Goal: Task Accomplishment & Management: Use online tool/utility

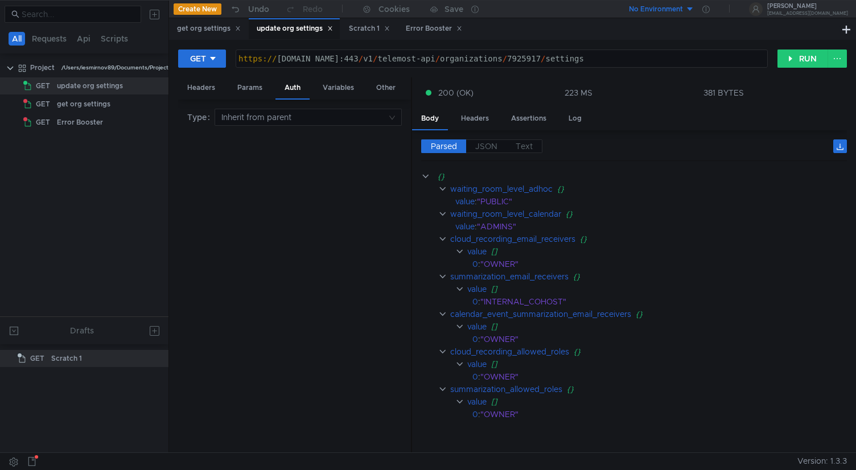
click at [292, 24] on div "update org settings" at bounding box center [295, 29] width 76 height 12
click at [800, 55] on button "RUN" at bounding box center [802, 58] width 51 height 18
click at [525, 144] on span "Text" at bounding box center [523, 146] width 17 height 10
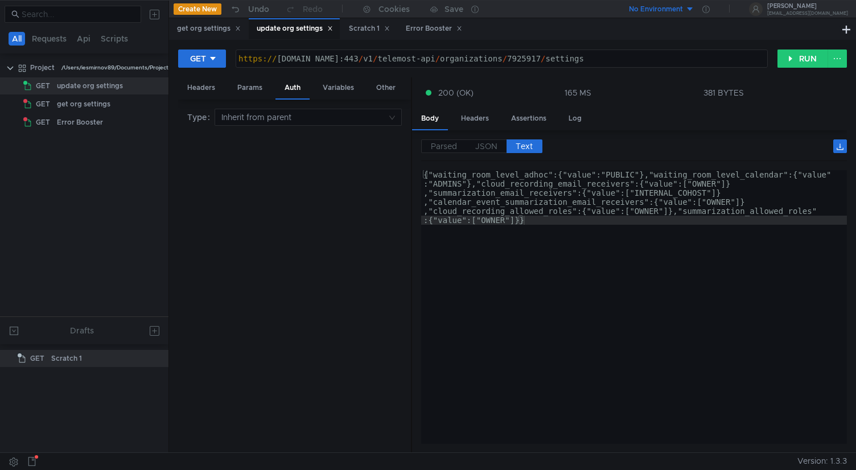
type textarea "{"waiting_room_level_adhoc":{"value":"PUBLIC"},"waiting_room_level_calendar":{"…"
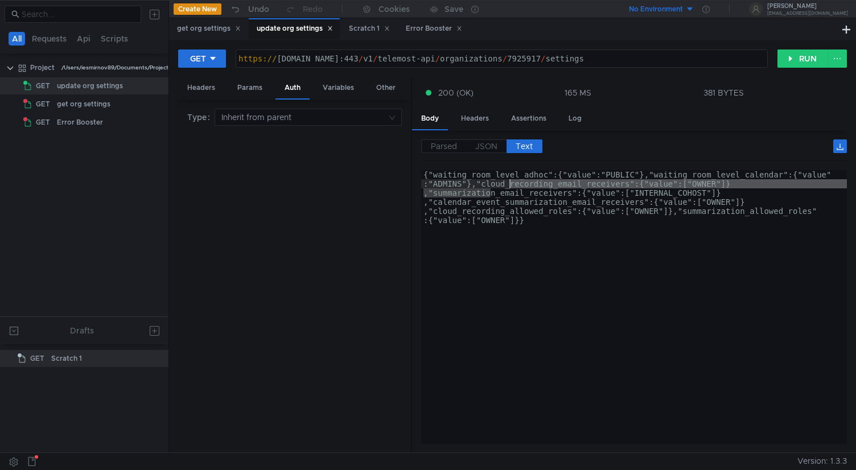
drag, startPoint x: 492, startPoint y: 192, endPoint x: 507, endPoint y: 188, distance: 15.9
click at [507, 188] on div "{"waiting_room_level_adhoc":{"value":"PUBLIC"},"waiting_room_level_calendar":{"…" at bounding box center [634, 361] width 426 height 383
click at [483, 216] on div "{"waiting_room_level_adhoc":{"value":"PUBLIC"},"waiting_room_level_calendar":{"…" at bounding box center [634, 361] width 426 height 383
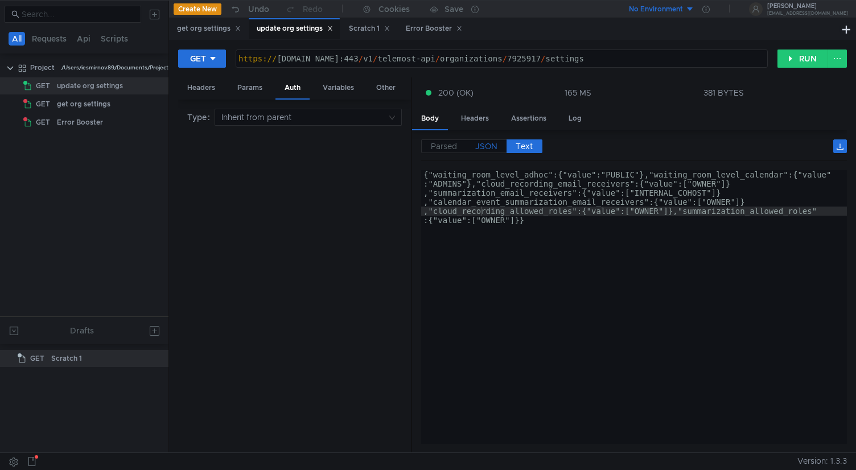
click at [494, 145] on span "JSON" at bounding box center [486, 146] width 22 height 10
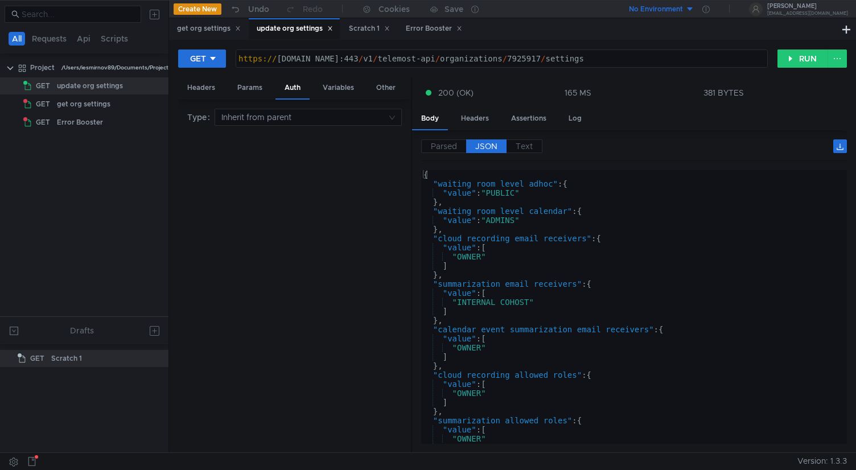
click at [527, 153] on div "Parsed JSON Text" at bounding box center [634, 150] width 426 height 22
click at [529, 148] on span "Text" at bounding box center [523, 146] width 17 height 10
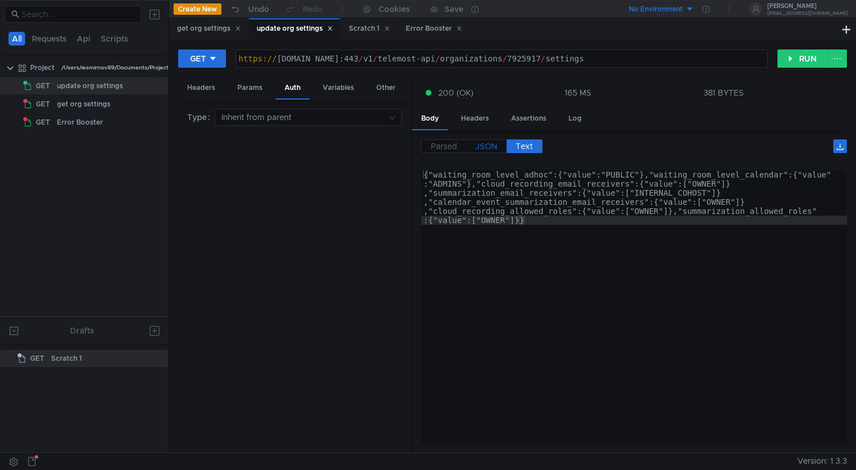
click at [495, 146] on span "JSON" at bounding box center [486, 146] width 22 height 10
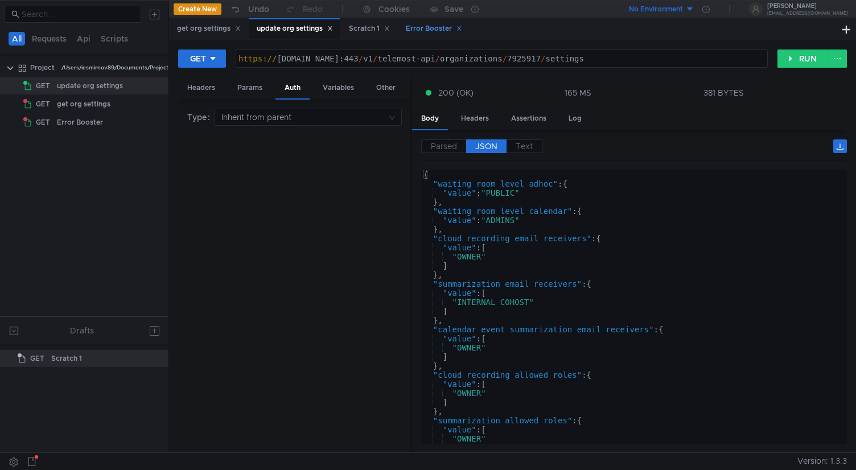
click at [443, 32] on div "Error Booster" at bounding box center [434, 29] width 56 height 12
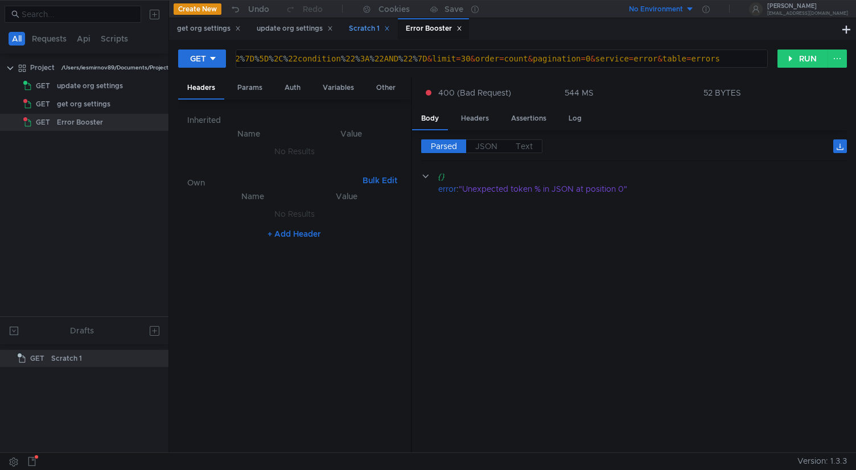
click at [357, 30] on div "Scratch 1" at bounding box center [369, 29] width 41 height 12
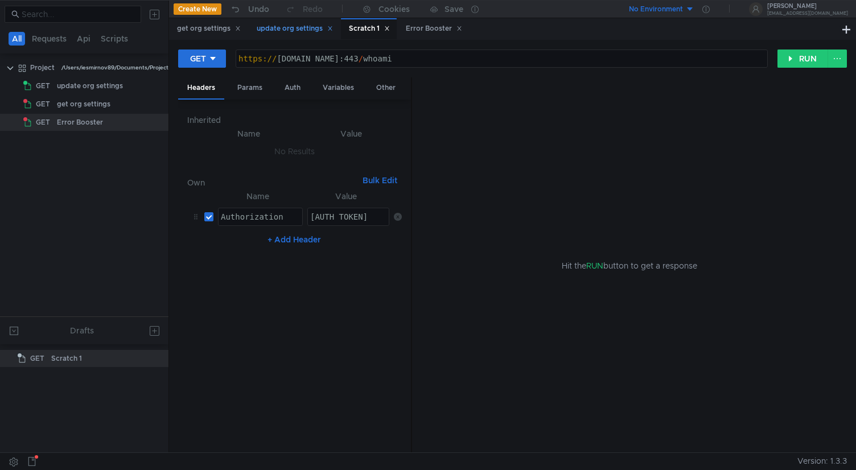
click at [303, 26] on div "update org settings" at bounding box center [295, 29] width 76 height 12
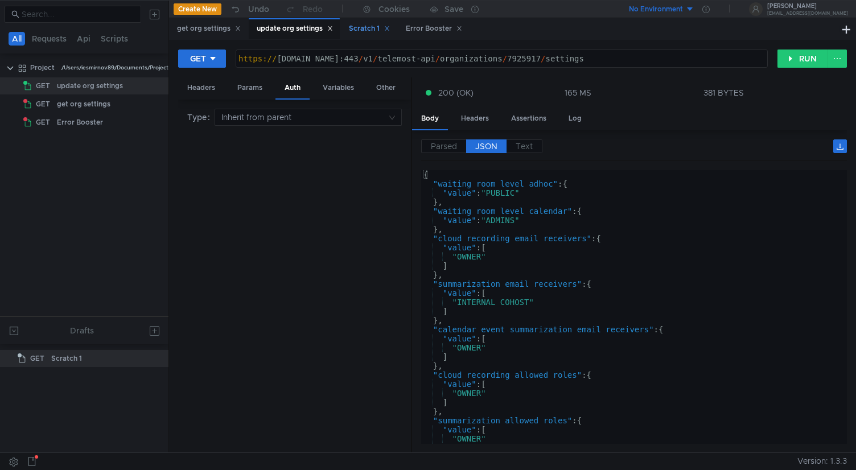
click at [359, 32] on div "Scratch 1" at bounding box center [369, 29] width 41 height 12
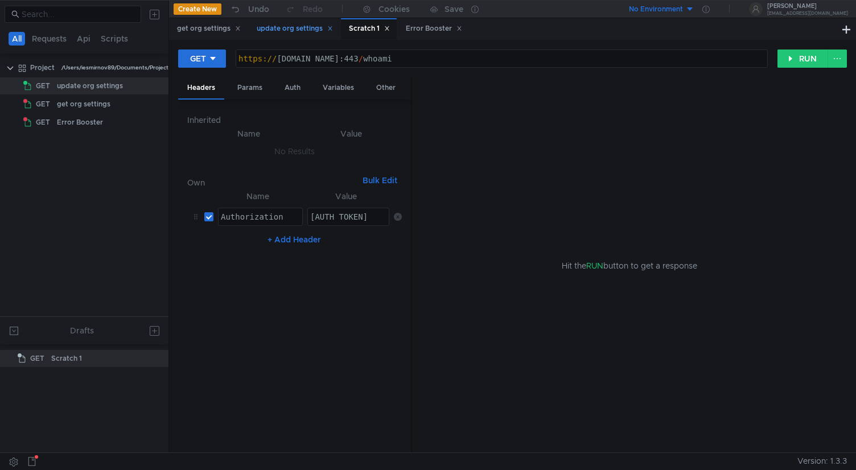
click at [288, 33] on div "update org settings" at bounding box center [295, 29] width 76 height 12
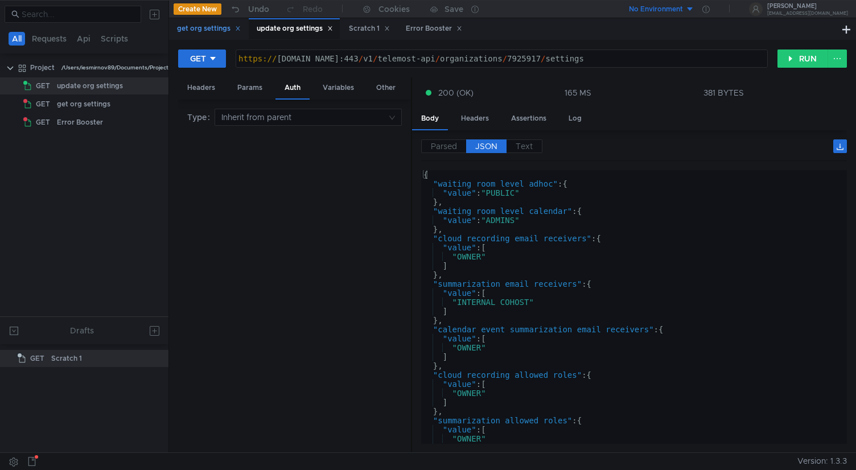
click at [210, 31] on div "get org settings" at bounding box center [209, 29] width 64 height 12
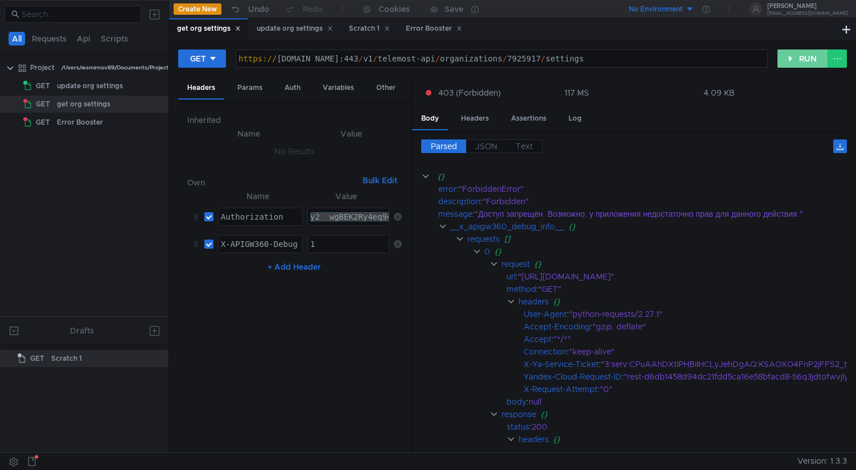
click at [790, 57] on button "RUN" at bounding box center [802, 58] width 51 height 18
click at [290, 31] on div "update org settings" at bounding box center [295, 29] width 76 height 12
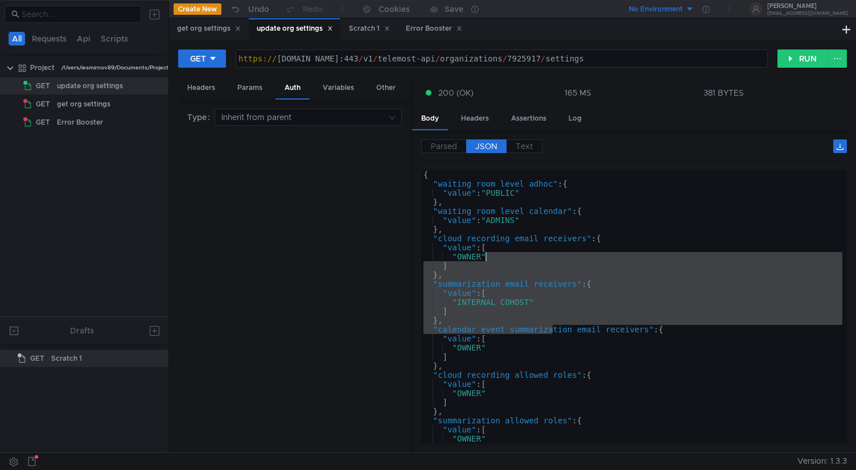
drag, startPoint x: 554, startPoint y: 330, endPoint x: 576, endPoint y: 250, distance: 83.2
click at [576, 250] on div "{ "waiting_room_level_adhoc" : { "value" : "PUBLIC" } , "waiting_room_level_cal…" at bounding box center [631, 316] width 421 height 292
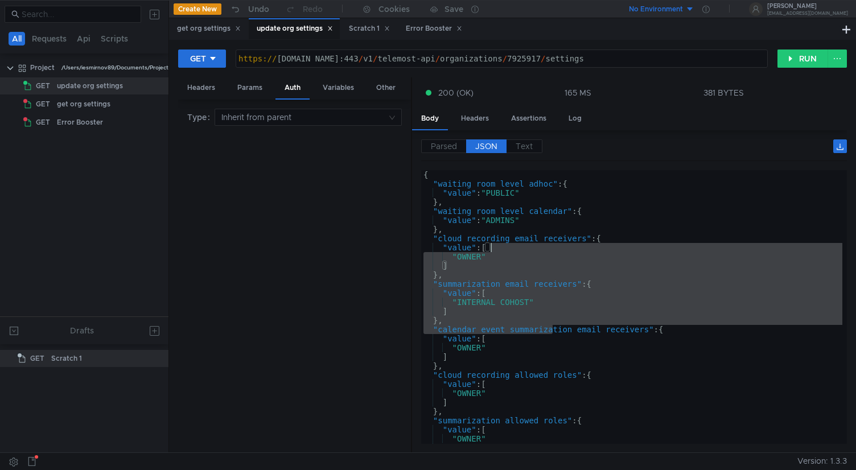
click at [544, 309] on div "{ "waiting_room_level_adhoc" : { "value" : "PUBLIC" } , "waiting_room_level_cal…" at bounding box center [631, 316] width 421 height 292
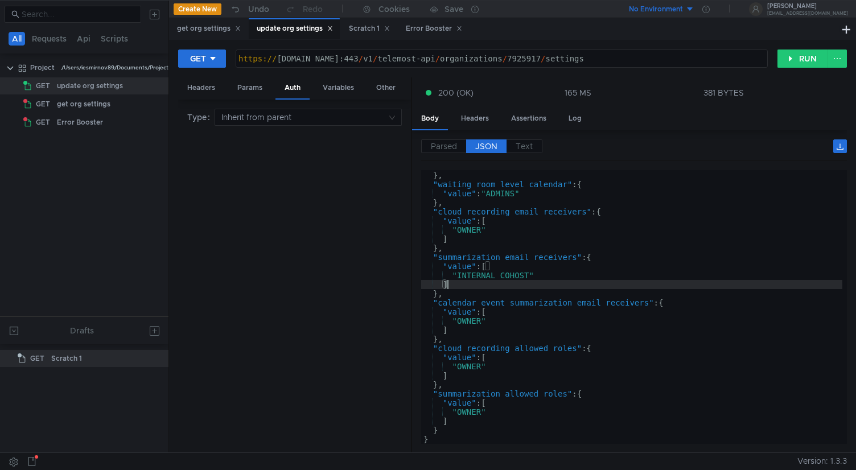
scroll to position [27, 0]
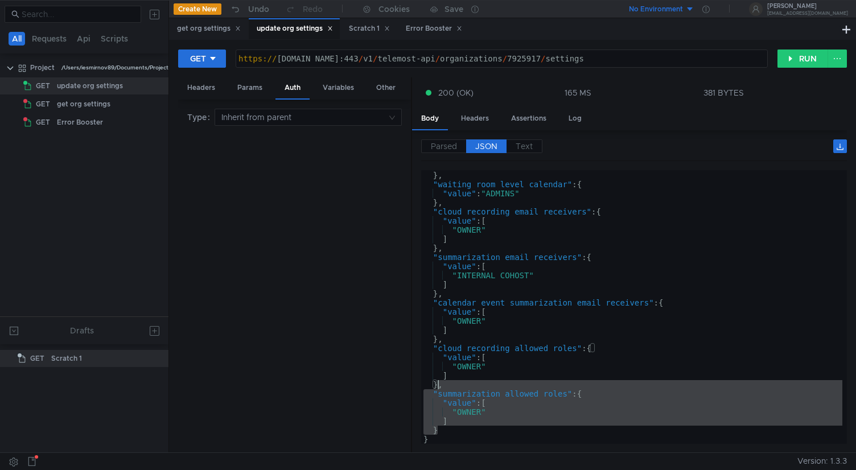
drag, startPoint x: 448, startPoint y: 430, endPoint x: 439, endPoint y: 386, distance: 45.4
click at [439, 386] on div ""value" : "PUBLIC" } , "waiting_room_level_calendar" : { "value" : "ADMINS" } ,…" at bounding box center [631, 308] width 421 height 292
type textarea "}, "summarization_allowed_roles": {"
click at [204, 56] on div "GET" at bounding box center [198, 58] width 16 height 13
click at [199, 122] on li "PUT" at bounding box center [202, 119] width 49 height 18
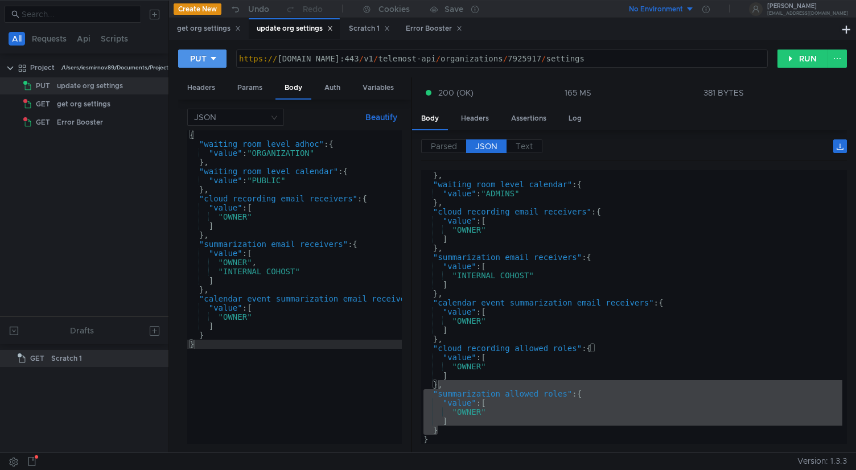
click at [214, 59] on icon at bounding box center [213, 59] width 8 height 8
click at [205, 151] on li "PATCH" at bounding box center [202, 155] width 49 height 18
type textarea ""value": ["
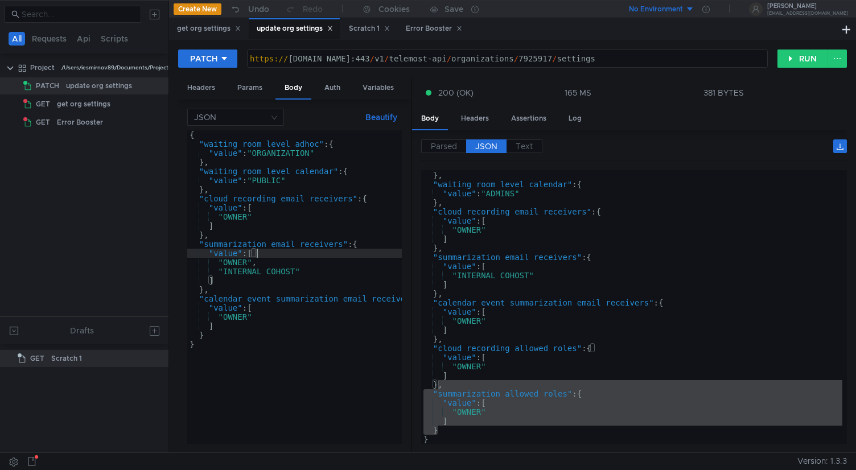
click at [301, 252] on div "{ "waiting_room_level_adhoc" : { "value" : "ORGANIZATION" } , "waiting_room_lev…" at bounding box center [311, 293] width 249 height 327
click at [800, 62] on button "RUN" at bounding box center [802, 58] width 51 height 18
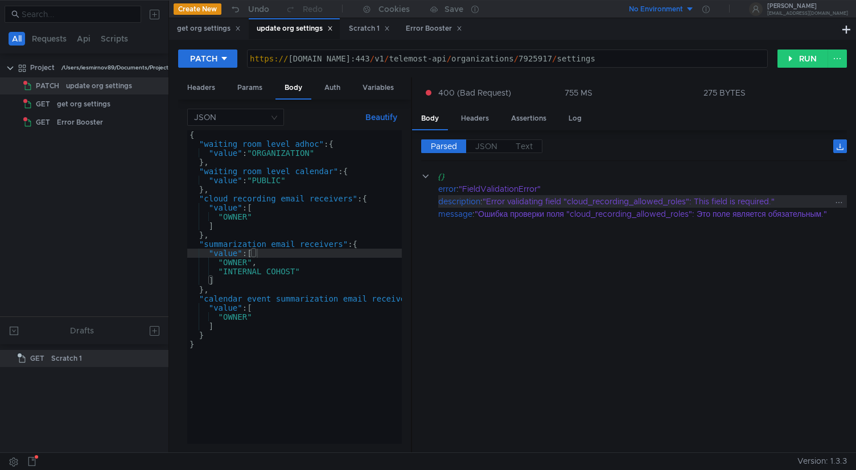
scroll to position [0, 0]
click at [589, 53] on div "https:// cloud-api.dsp.yandex.net:443 / v1 / telemost-api / organizations / 792…" at bounding box center [506, 58] width 519 height 17
click at [643, 321] on cdk-virtual-scroll-viewport "{} error : "FieldValidationError" description : "Error validating field "cloud_…" at bounding box center [634, 307] width 426 height 274
click at [218, 26] on div "get org settings" at bounding box center [209, 29] width 64 height 12
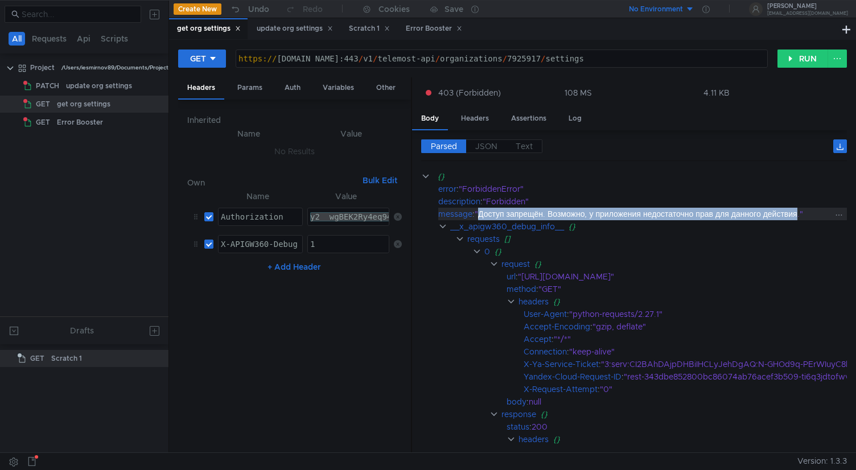
drag, startPoint x: 481, startPoint y: 214, endPoint x: 808, endPoint y: 217, distance: 327.7
copy div "Доступ запрещён. Возможно, у приложения недостаточно прав для данного действия"
click at [795, 63] on button "RUN" at bounding box center [802, 58] width 51 height 18
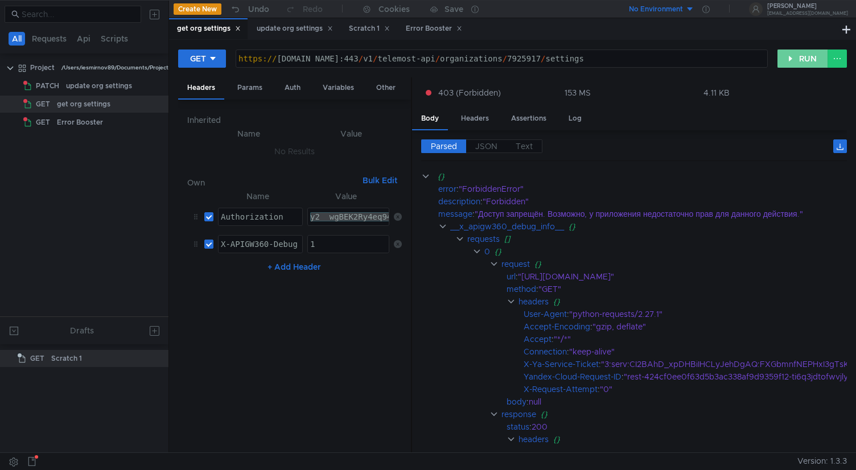
click at [799, 52] on button "RUN" at bounding box center [802, 58] width 51 height 18
click at [210, 220] on input "checkbox" at bounding box center [208, 216] width 9 height 9
click at [795, 61] on button "RUN" at bounding box center [802, 58] width 51 height 18
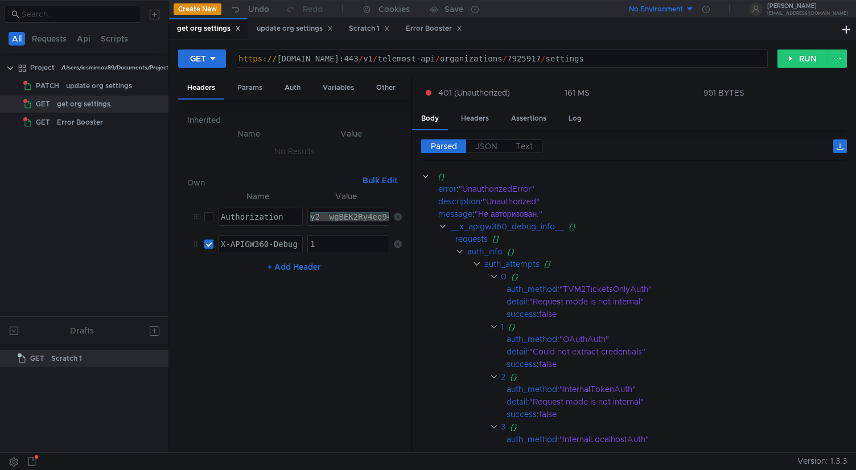
click at [210, 218] on input "checkbox" at bounding box center [208, 216] width 9 height 9
click at [208, 220] on input "checkbox" at bounding box center [208, 216] width 9 height 9
checkbox input "false"
click at [801, 65] on button "RUN" at bounding box center [802, 58] width 51 height 18
click at [441, 228] on clr-icon at bounding box center [442, 226] width 9 height 9
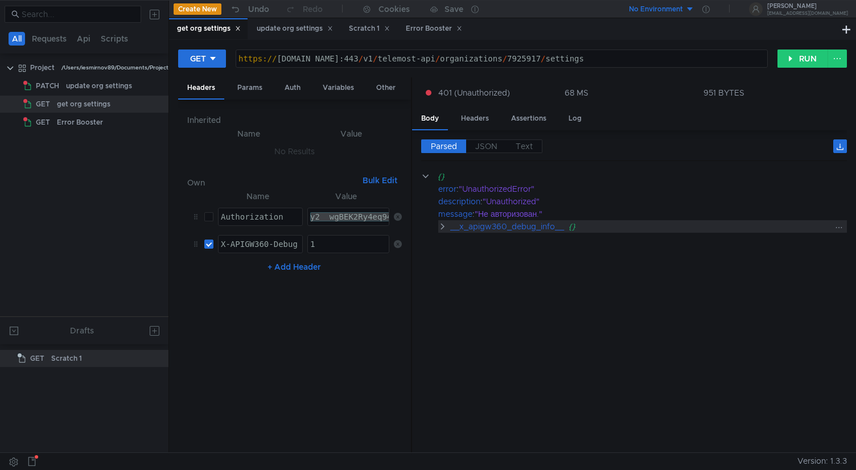
click at [442, 228] on clr-icon at bounding box center [442, 226] width 9 height 9
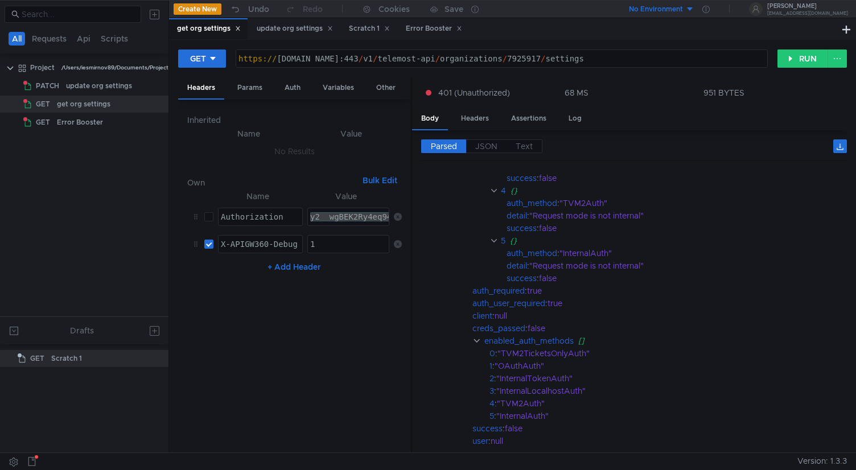
scroll to position [341, 0]
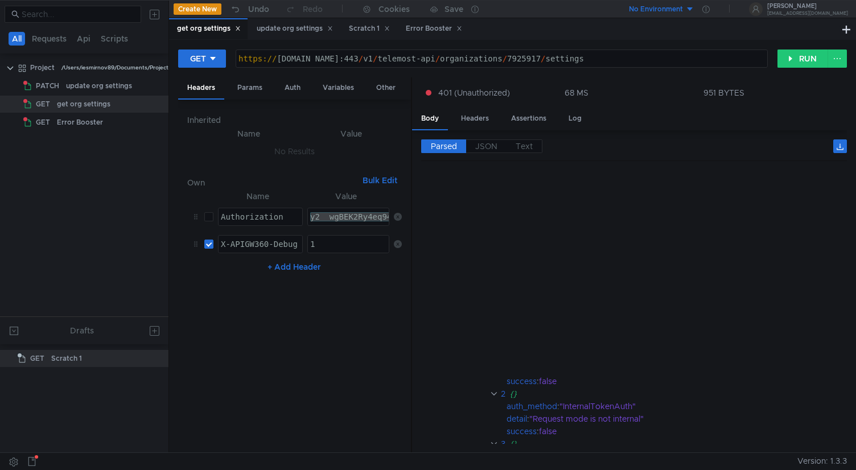
scroll to position [341, 0]
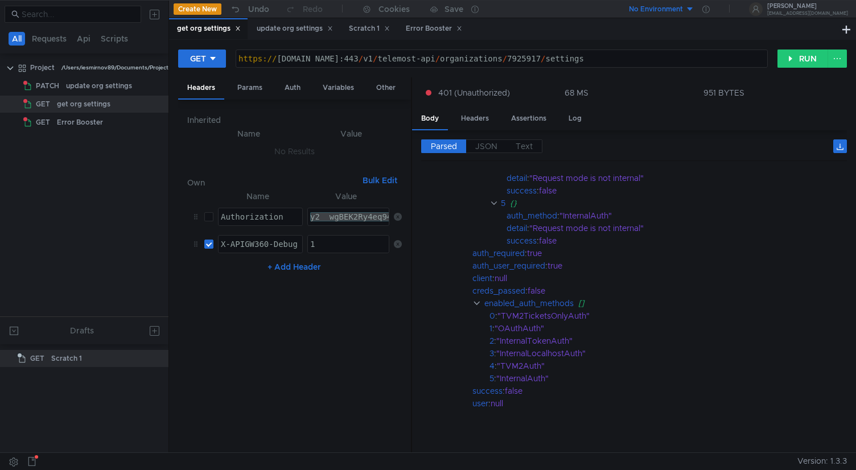
click at [299, 315] on nz-table "Name Value Authorization הההההההההההההההההההההההההההההההההההההההההההההההההההההה…" at bounding box center [294, 316] width 214 height 254
click at [283, 266] on button "+ Add Header" at bounding box center [294, 267] width 63 height 14
click at [251, 272] on div at bounding box center [260, 280] width 84 height 27
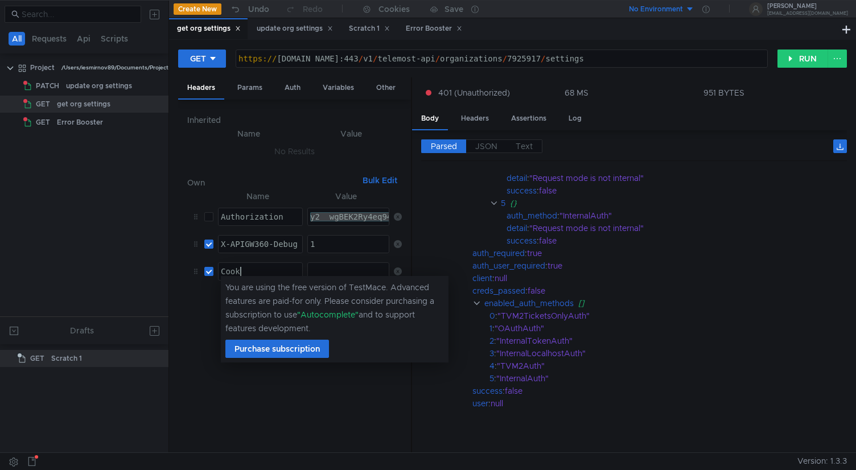
scroll to position [0, 2]
type textarea "Cookie"
click at [314, 271] on div at bounding box center [349, 280] width 82 height 27
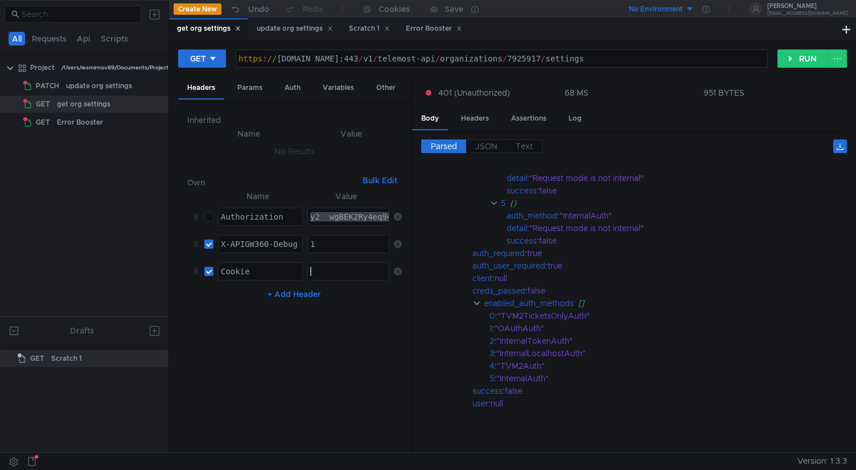
paste textarea
click at [311, 321] on nz-table "Name Value Authorization הההההההההההההההההההההההההההההההההההההההההההההההההההההה…" at bounding box center [294, 316] width 214 height 254
click at [799, 55] on button "RUN" at bounding box center [802, 58] width 51 height 18
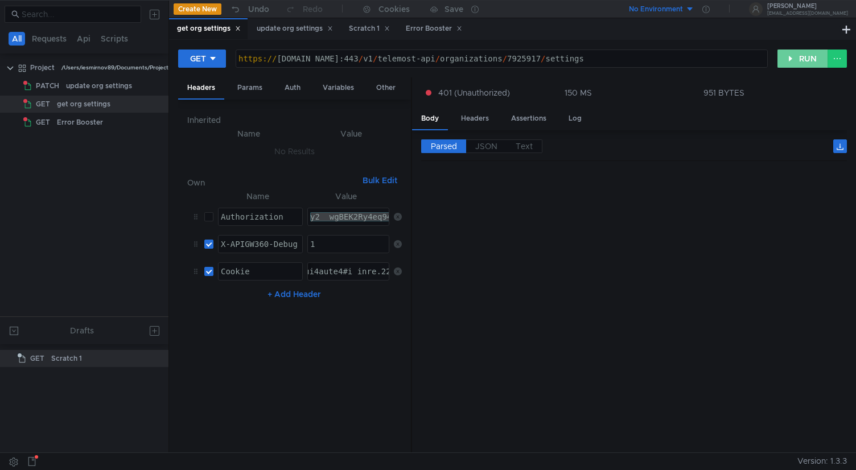
scroll to position [0, 0]
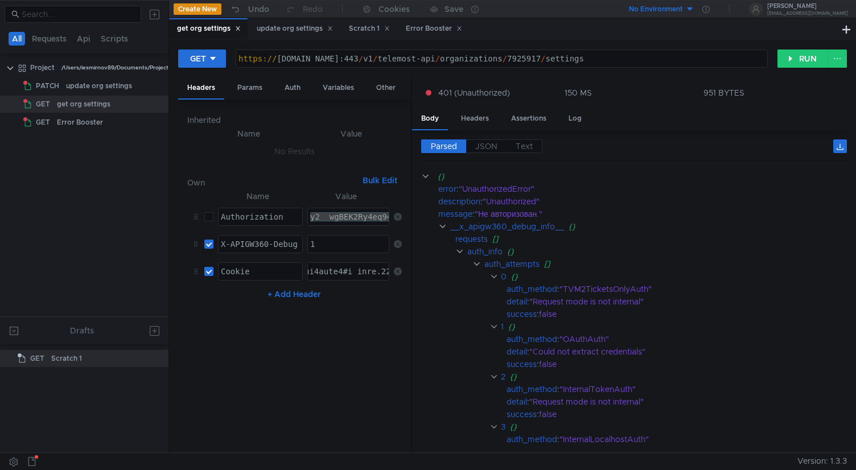
click at [356, 271] on div at bounding box center [349, 280] width 82 height 27
drag, startPoint x: 609, startPoint y: 58, endPoint x: 689, endPoint y: 61, distance: 80.3
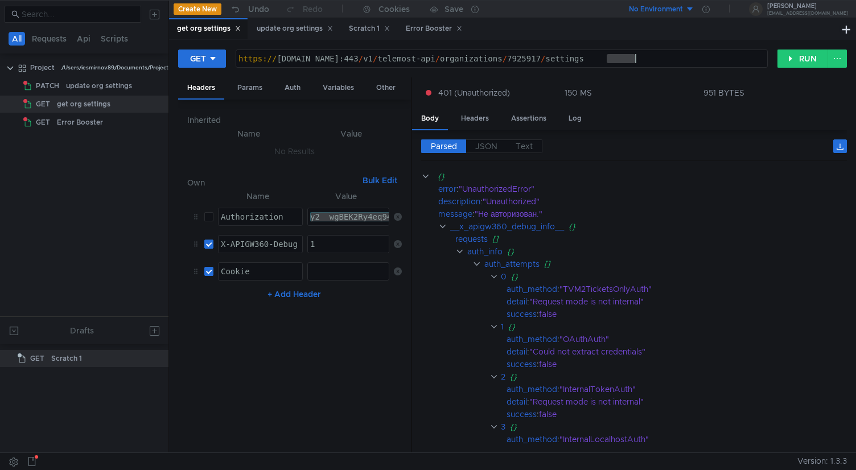
click at [689, 61] on div "https:// cloud-api.dst.yandex.net:443 / v1 / telemost-api / organizations / 792…" at bounding box center [501, 67] width 531 height 27
click at [213, 216] on td "Authorization ההההההההההההההההההההההההההההההההההההההההההההההההההההההההההההההההה…" at bounding box center [258, 216] width 90 height 27
click at [210, 216] on input "checkbox" at bounding box center [208, 216] width 9 height 9
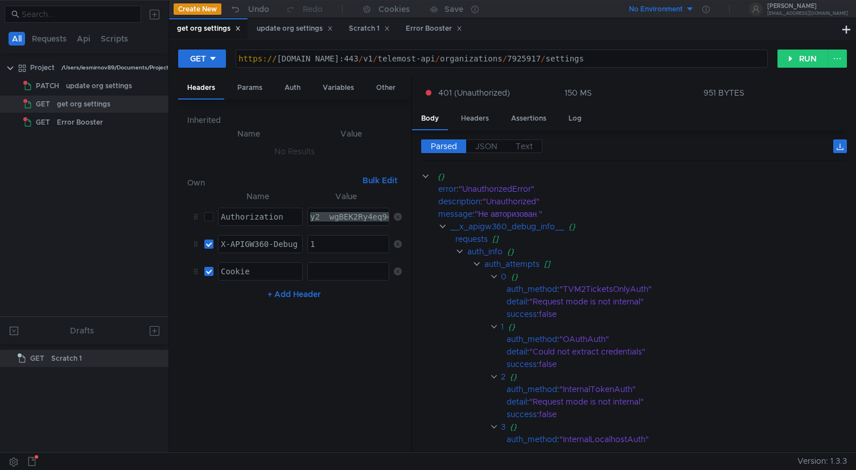
checkbox input "true"
click at [208, 267] on input "checkbox" at bounding box center [208, 271] width 9 height 9
checkbox input "false"
click at [799, 55] on button "RUN" at bounding box center [802, 58] width 51 height 18
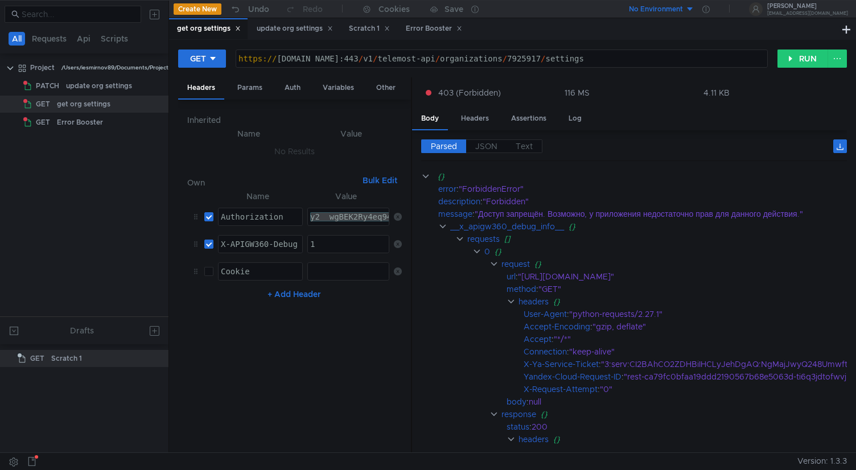
click at [380, 221] on div "y2__wgBEK2Ry4eq94ACGMYxINb92hjWndIYEERl6YhbgE6itZl_YoITRQ" at bounding box center [446, 225] width 277 height 27
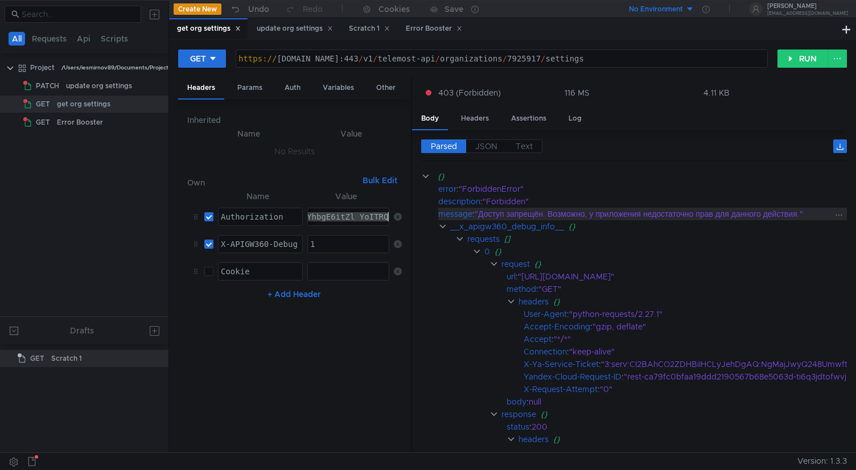
drag, startPoint x: 369, startPoint y: 217, endPoint x: 490, endPoint y: 218, distance: 120.6
click at [490, 218] on as-split "Headers Params Auth Variables Other Inherited Name Value No Results Own Bulk Ed…" at bounding box center [512, 265] width 668 height 376
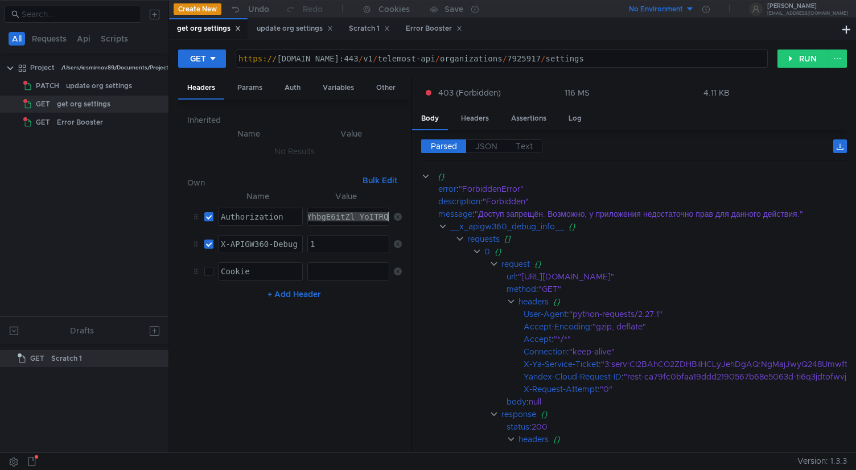
click at [355, 351] on nz-table "Name Value Authorization הההההההההההההההההההההההההההההההההההההההההההההההההההההה…" at bounding box center [294, 316] width 214 height 254
click at [305, 22] on div "update org settings" at bounding box center [294, 28] width 91 height 21
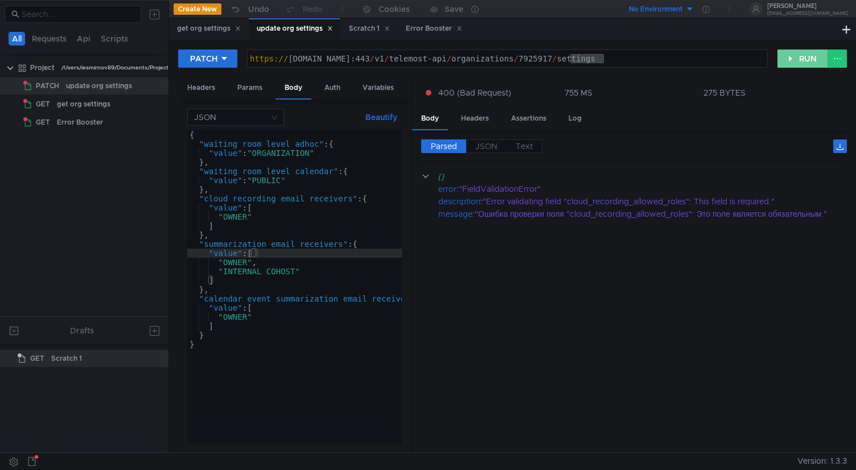
click at [810, 63] on button "RUN" at bounding box center [802, 58] width 51 height 18
click at [220, 60] on icon at bounding box center [224, 59] width 8 height 8
click at [204, 84] on li "GET" at bounding box center [207, 82] width 59 height 18
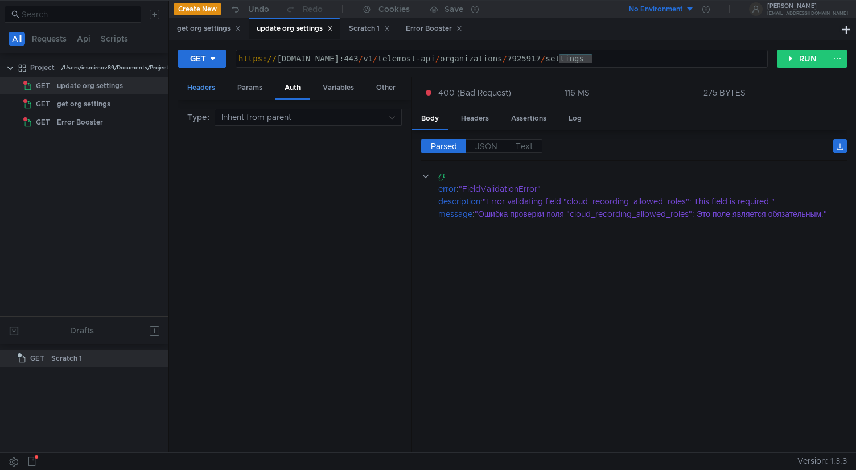
click at [206, 86] on div "Headers" at bounding box center [201, 87] width 46 height 21
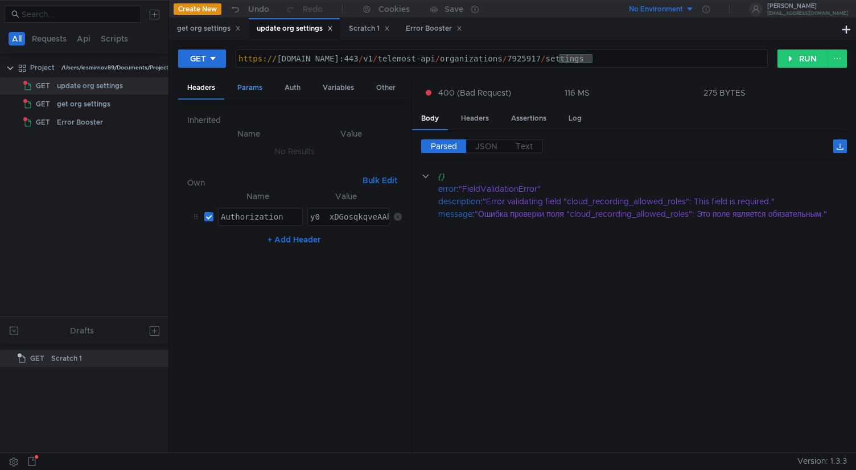
click at [237, 88] on div "Params" at bounding box center [249, 87] width 43 height 21
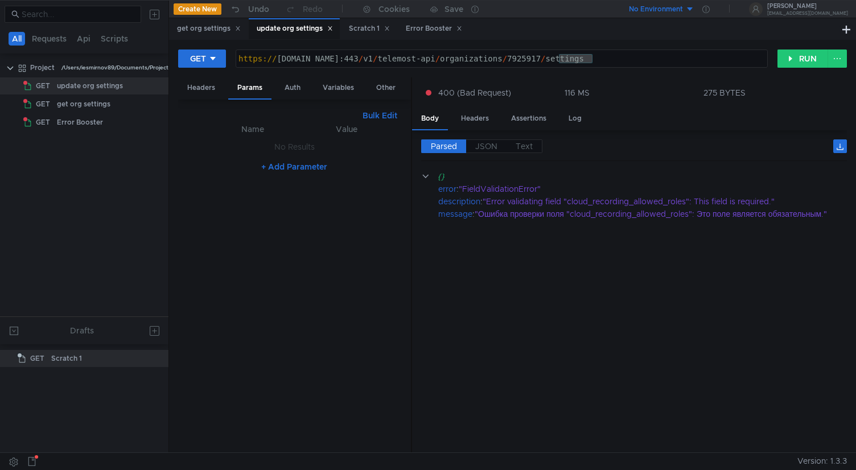
click at [634, 308] on cdk-virtual-scroll-viewport "{} error : "FieldValidationError" description : "Error validating field "cloud_…" at bounding box center [634, 307] width 426 height 274
click at [617, 222] on cdk-virtual-scroll-viewport "{} error : "FieldValidationError" description : "Error validating field "cloud_…" at bounding box center [634, 307] width 426 height 274
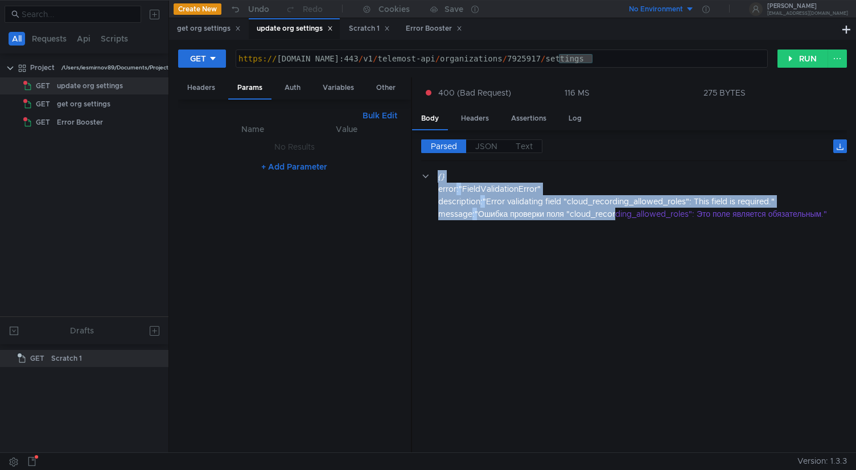
drag, startPoint x: 621, startPoint y: 211, endPoint x: 632, endPoint y: 167, distance: 45.3
click at [631, 167] on div "Parsed JSON Text {} error : "FieldValidationError" description : "Error validat…" at bounding box center [634, 291] width 426 height 304
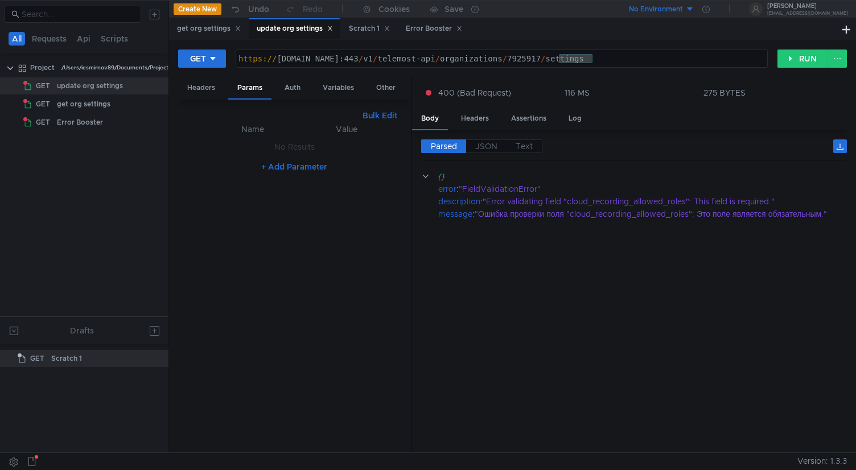
click at [597, 247] on cdk-virtual-scroll-viewport "{} error : "FieldValidationError" description : "Error validating field "cloud_…" at bounding box center [634, 307] width 426 height 274
click at [364, 63] on div "https:// cloud-api.dsp.yandex.net:443 / v1 / telemost-api / organizations / 792…" at bounding box center [501, 67] width 531 height 27
drag, startPoint x: 411, startPoint y: 60, endPoint x: 701, endPoint y: 67, distance: 290.2
click at [701, 67] on div "https:// cloud-api.dsp.yandex.net:443 / v1 / telemost-api / organizations / 792…" at bounding box center [501, 67] width 531 height 27
click at [798, 60] on button "RUN" at bounding box center [802, 58] width 51 height 18
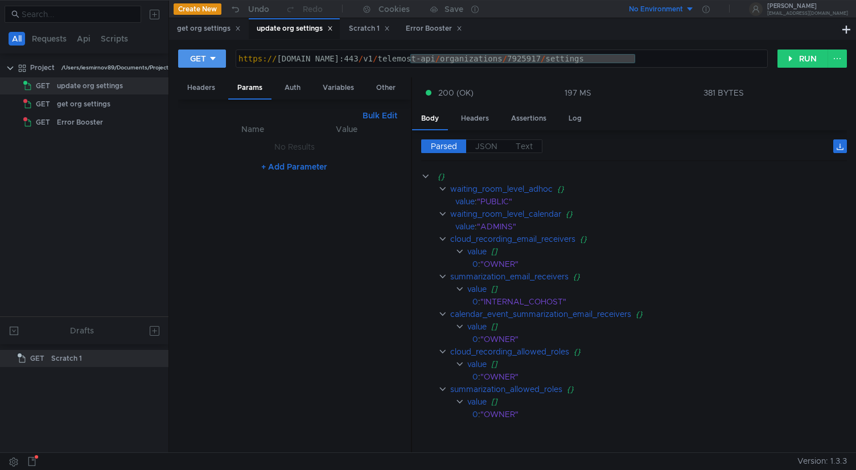
click at [212, 59] on icon at bounding box center [213, 58] width 6 height 3
click at [209, 155] on li "PATCH" at bounding box center [202, 155] width 49 height 18
click at [791, 57] on button "RUN" at bounding box center [802, 58] width 51 height 18
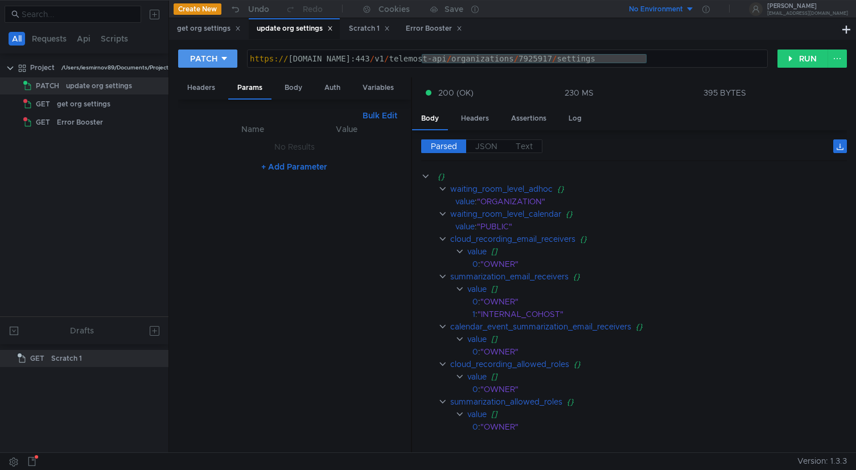
click at [221, 65] on button "PATCH" at bounding box center [207, 58] width 59 height 18
click at [209, 81] on li "GET" at bounding box center [207, 82] width 59 height 18
click at [802, 55] on button "RUN" at bounding box center [802, 58] width 51 height 18
click at [205, 58] on div "GET" at bounding box center [198, 58] width 16 height 13
click at [203, 160] on li "PATCH" at bounding box center [202, 155] width 49 height 18
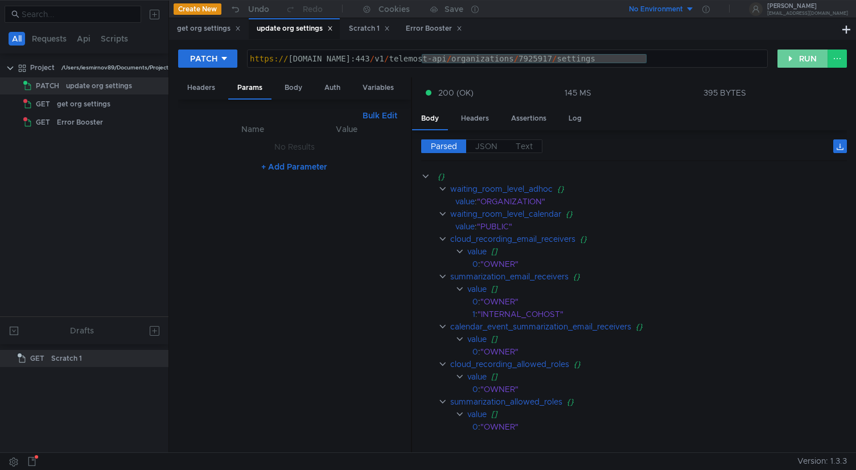
click at [795, 57] on button "RUN" at bounding box center [802, 58] width 51 height 18
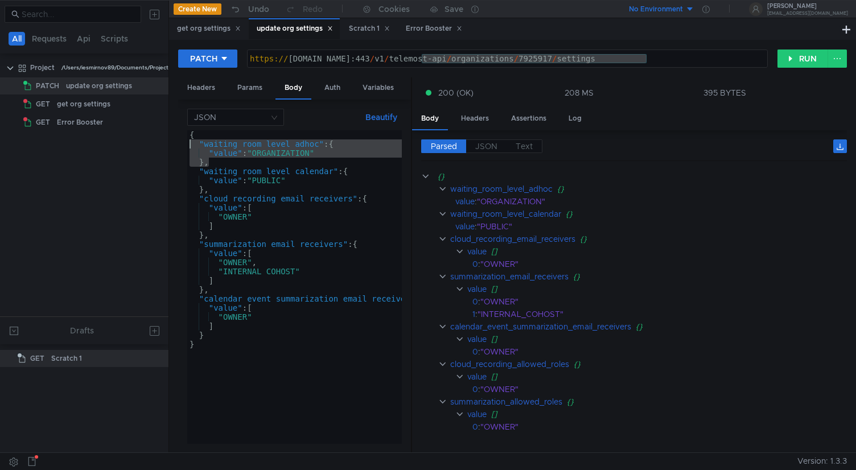
drag, startPoint x: 234, startPoint y: 166, endPoint x: 170, endPoint y: 146, distance: 67.7
click at [170, 146] on div "PATCH https://cloud-api.dsp.yandex.net:443/v1/telemost-api/organizations/792591…" at bounding box center [512, 246] width 687 height 412
type textarea ""waiting_room_level_adhoc": { "value": "ORGANIZATION""
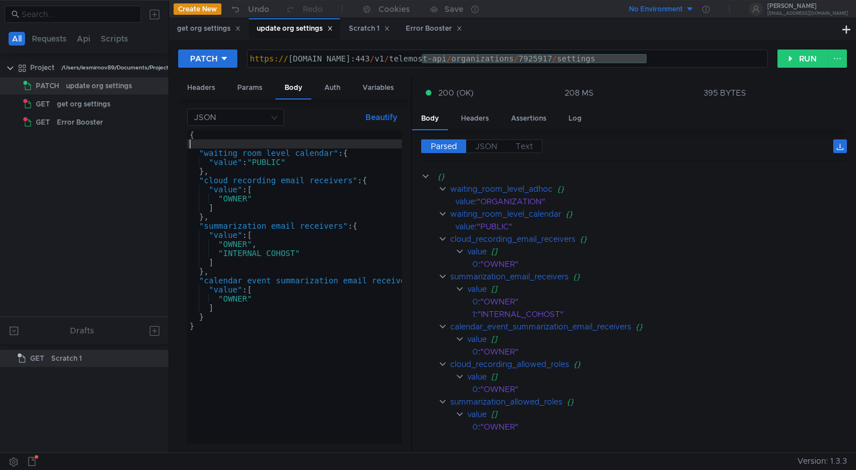
type textarea "{"
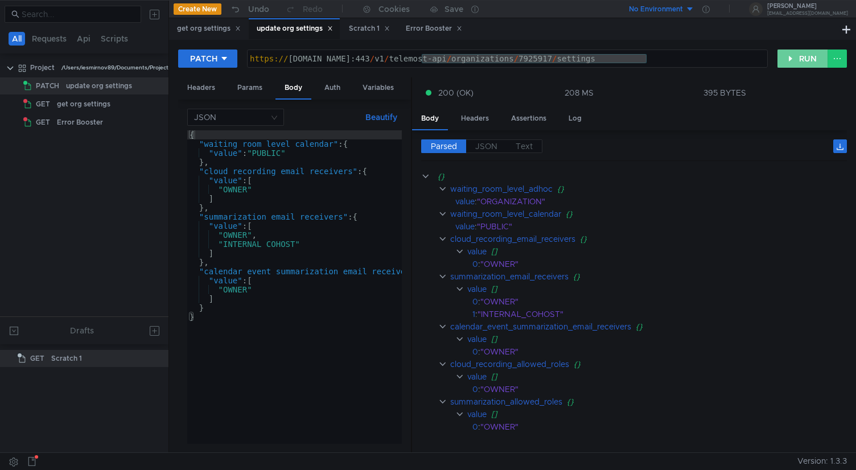
click at [813, 64] on button "RUN" at bounding box center [802, 58] width 51 height 18
click at [224, 68] on app-select "PATCH" at bounding box center [207, 58] width 59 height 18
click at [226, 59] on icon at bounding box center [224, 59] width 8 height 8
click at [202, 85] on li "GET" at bounding box center [207, 82] width 59 height 18
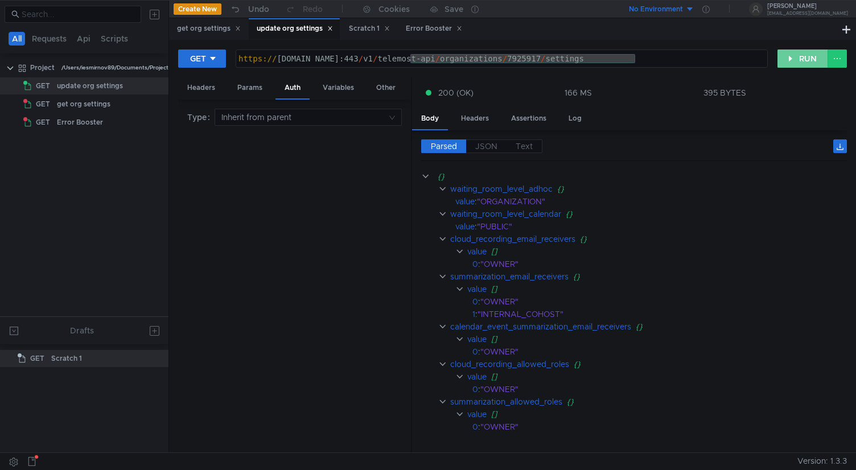
click at [791, 65] on button "RUN" at bounding box center [802, 58] width 51 height 18
